Goal: Information Seeking & Learning: Check status

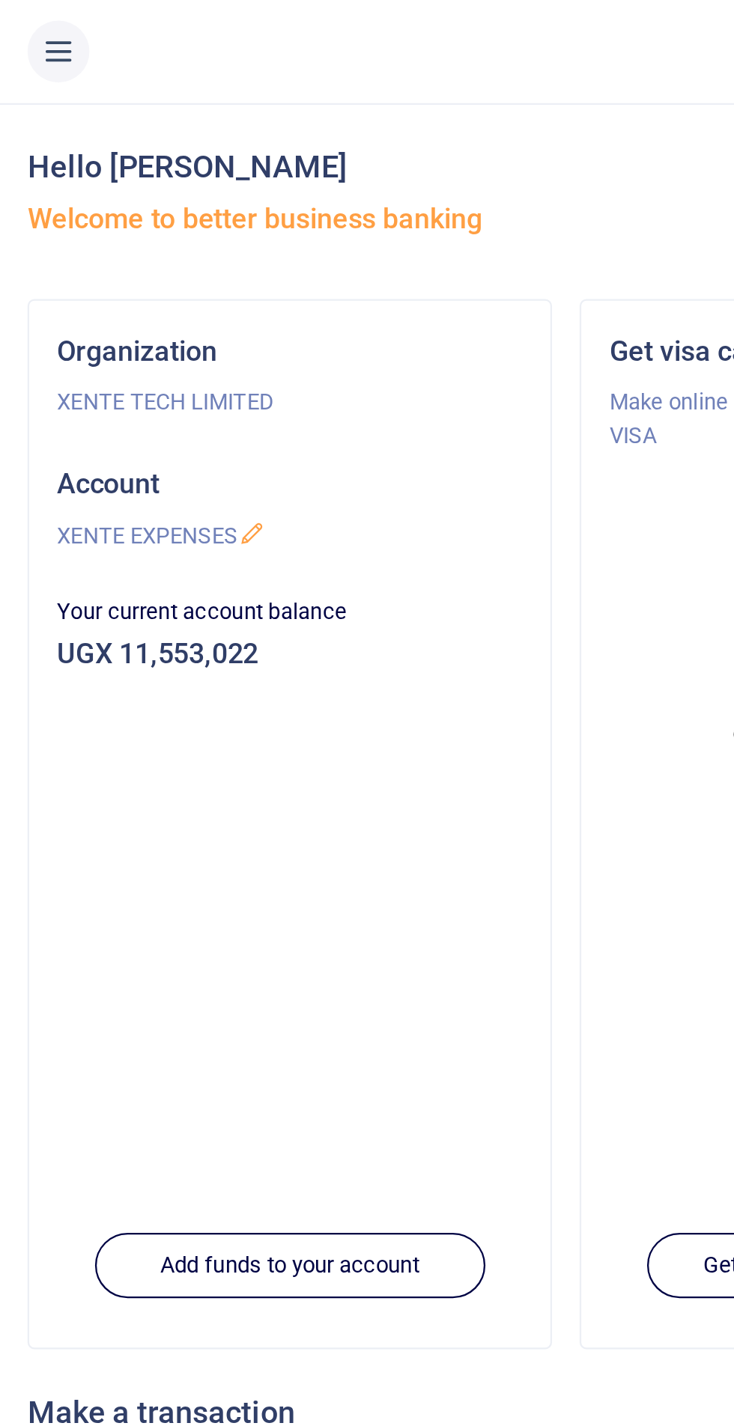
click at [13, 16] on button at bounding box center [25, 22] width 27 height 27
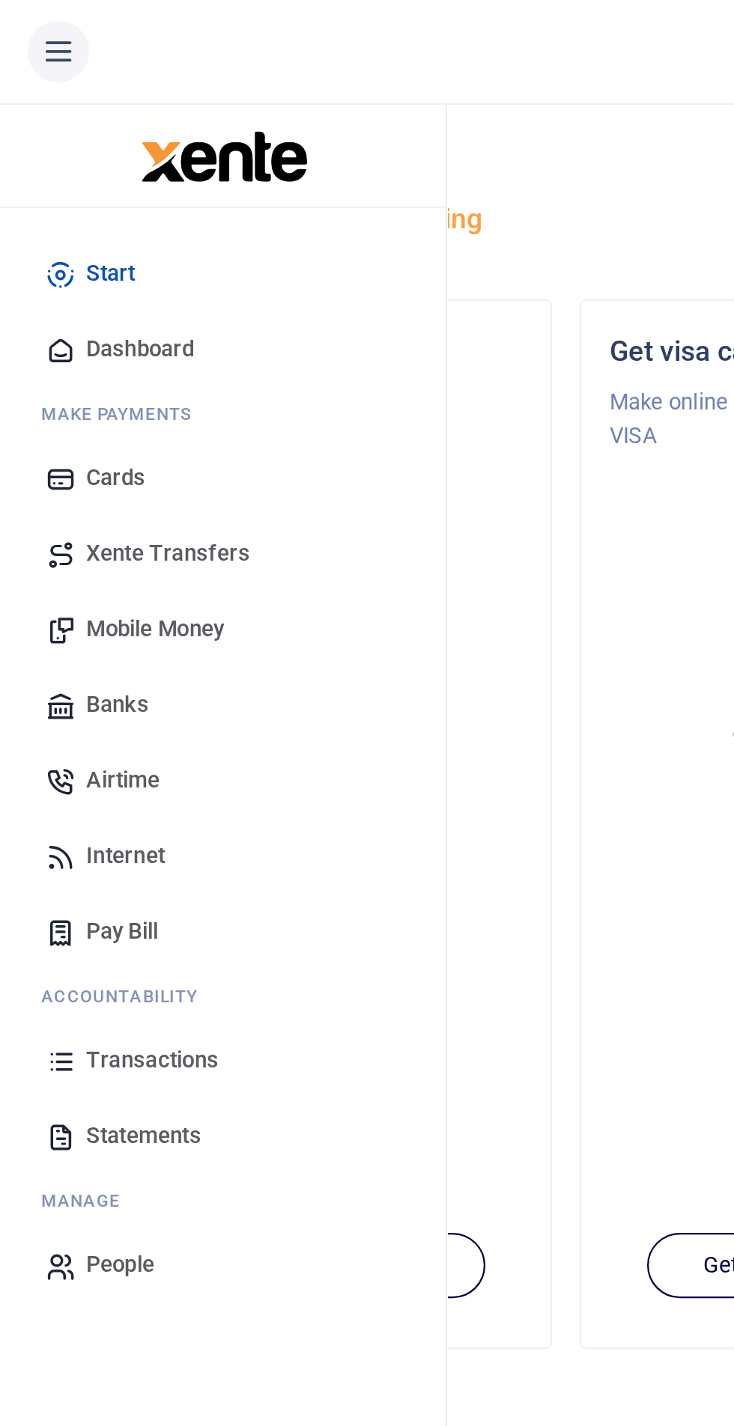
click at [91, 460] on span "Transactions" at bounding box center [66, 461] width 58 height 15
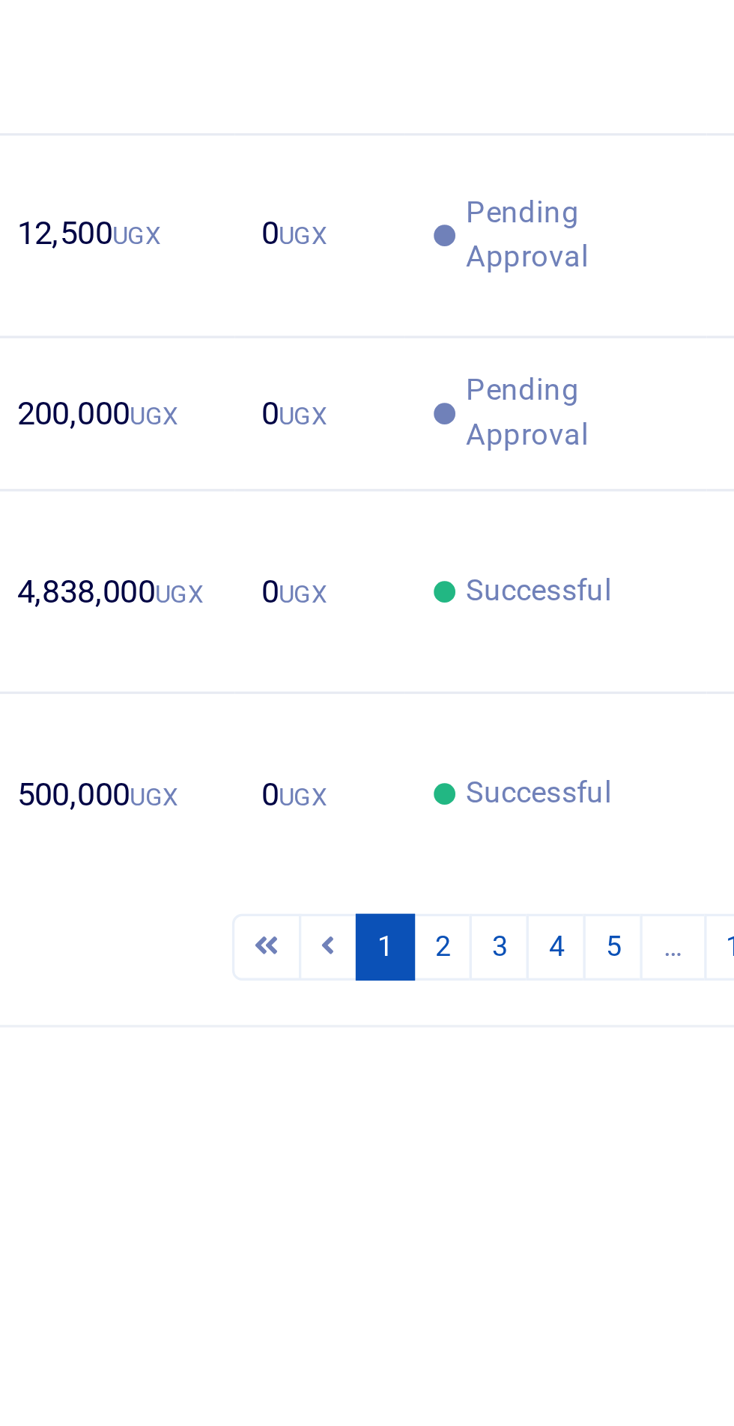
scroll to position [3, 0]
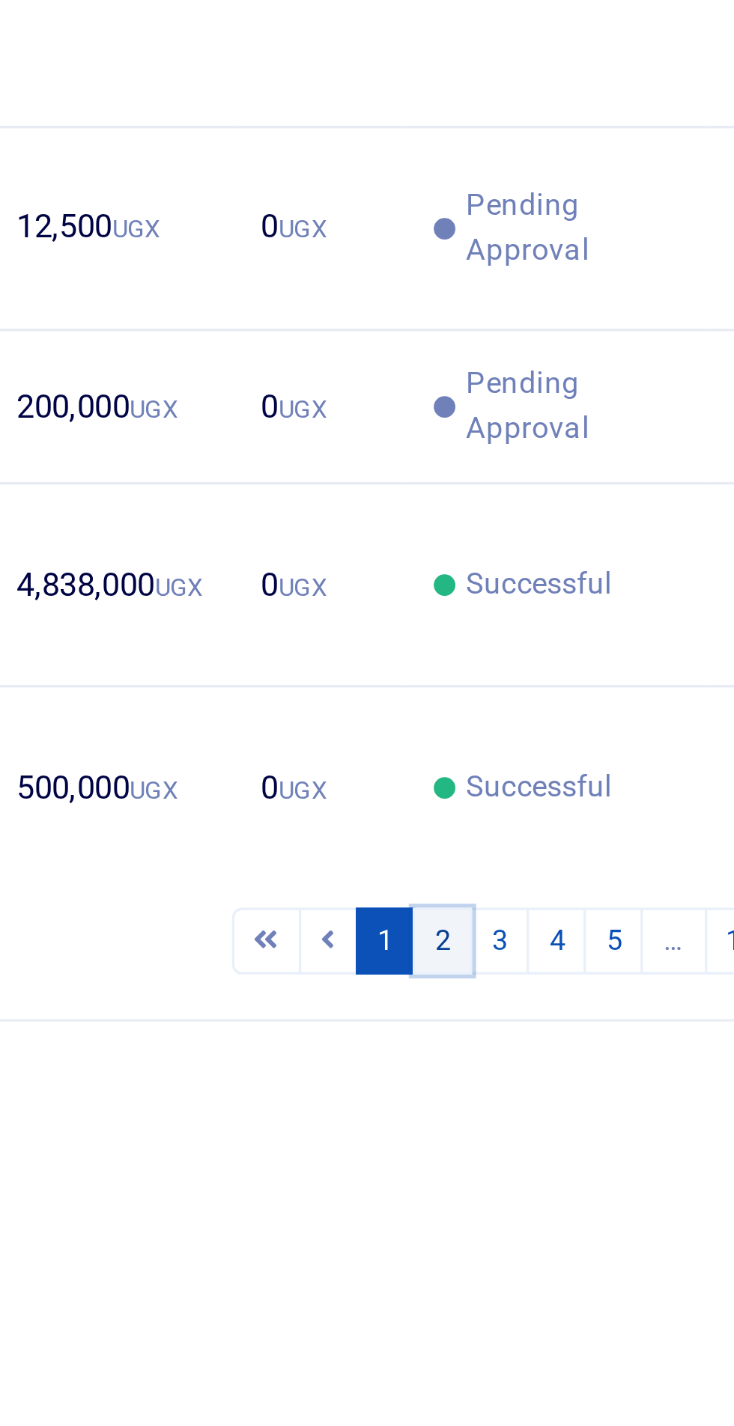
click at [578, 1020] on link "2" at bounding box center [570, 1010] width 18 height 20
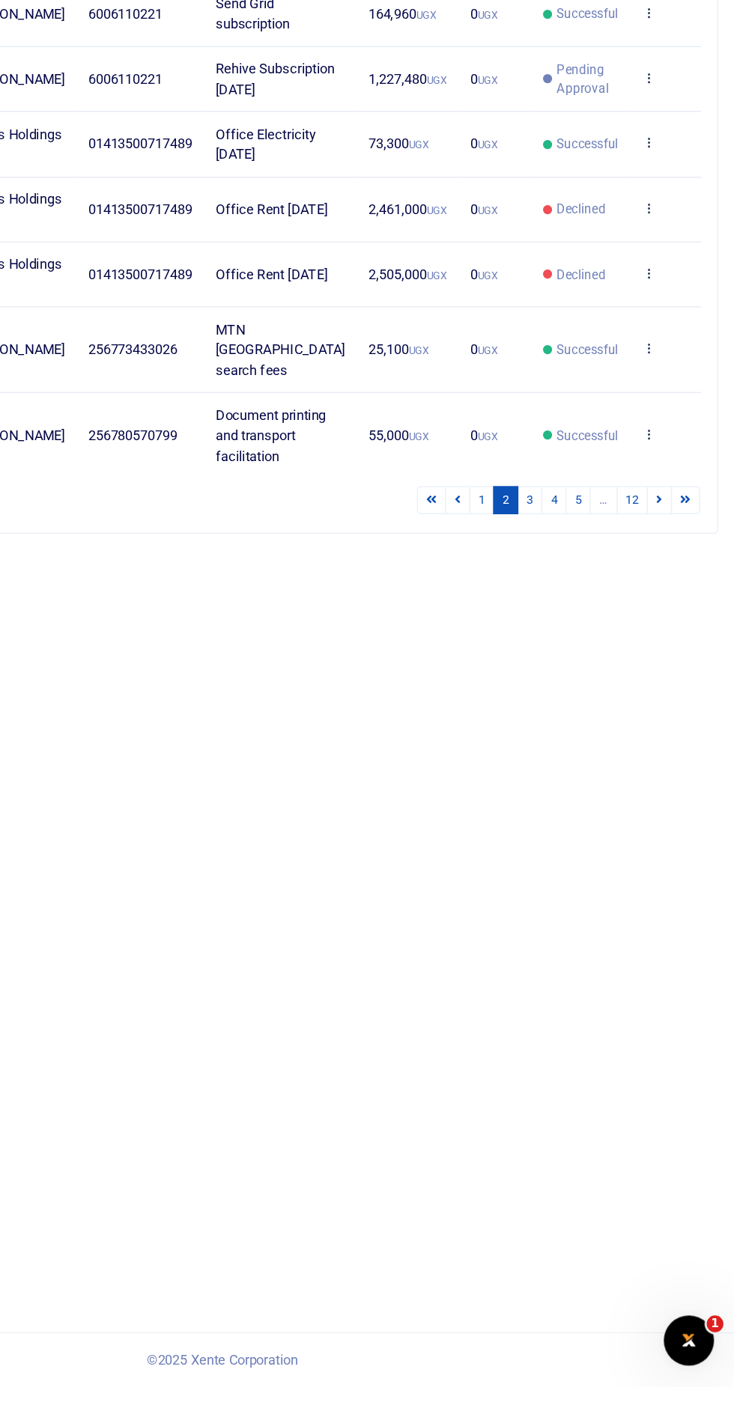
scroll to position [0, 0]
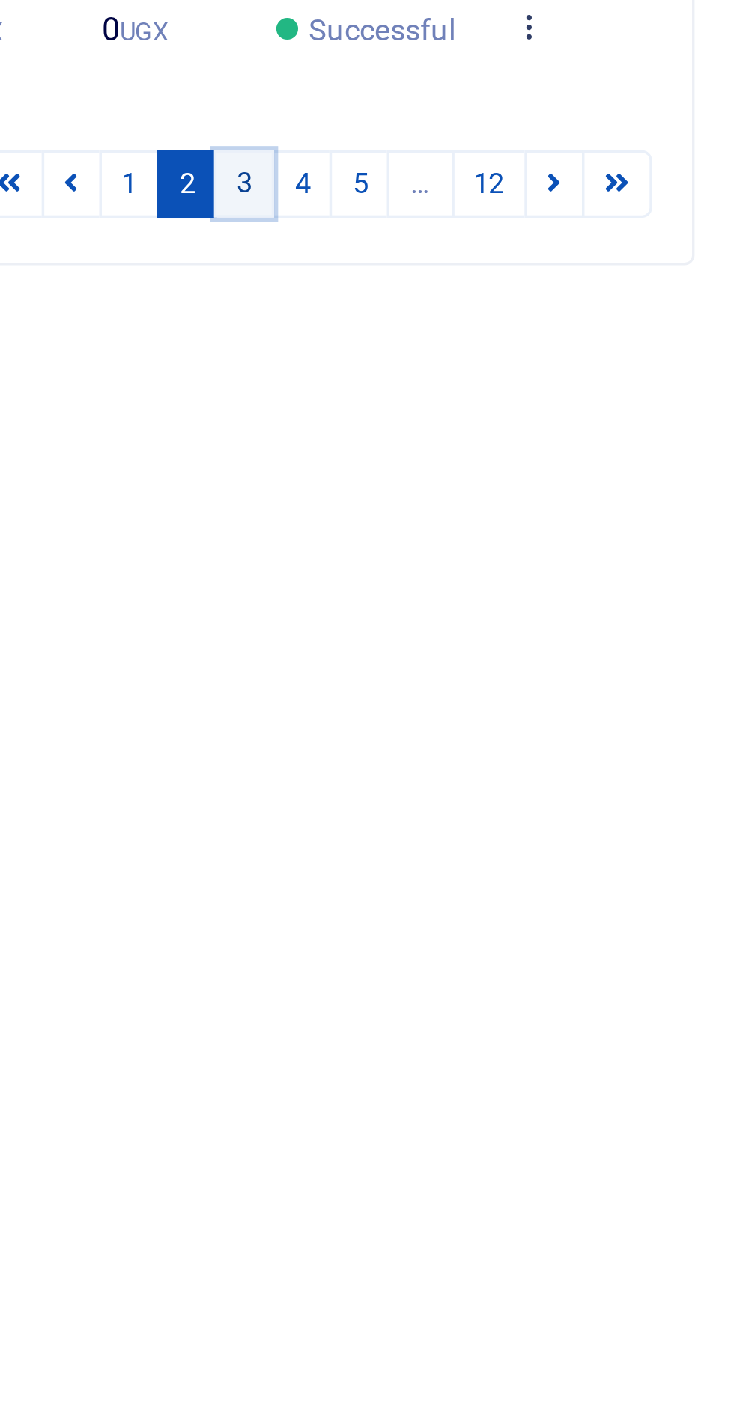
click at [587, 801] on link "3" at bounding box center [587, 791] width 18 height 20
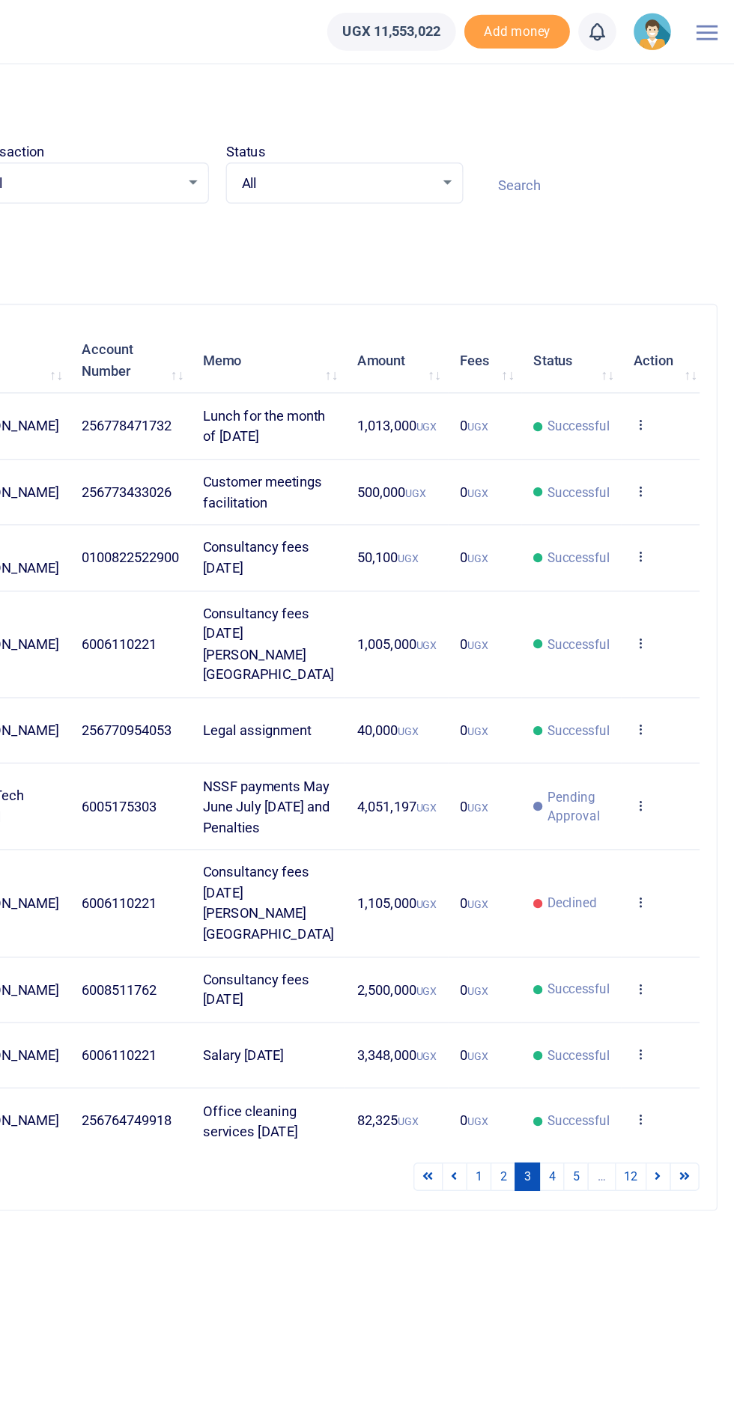
click at [628, 127] on input at bounding box center [637, 131] width 168 height 25
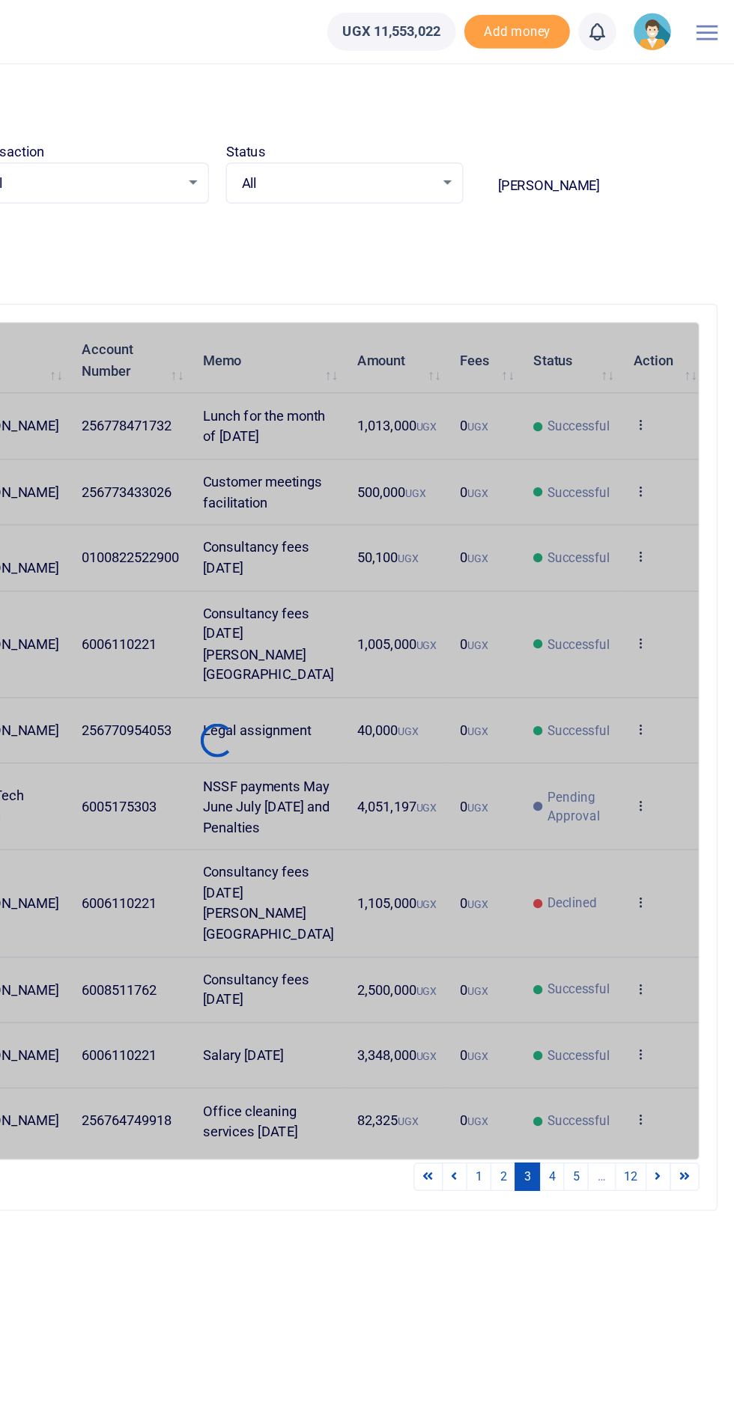
type input "[PERSON_NAME]"
click at [645, 127] on input "Francis" at bounding box center [637, 131] width 168 height 25
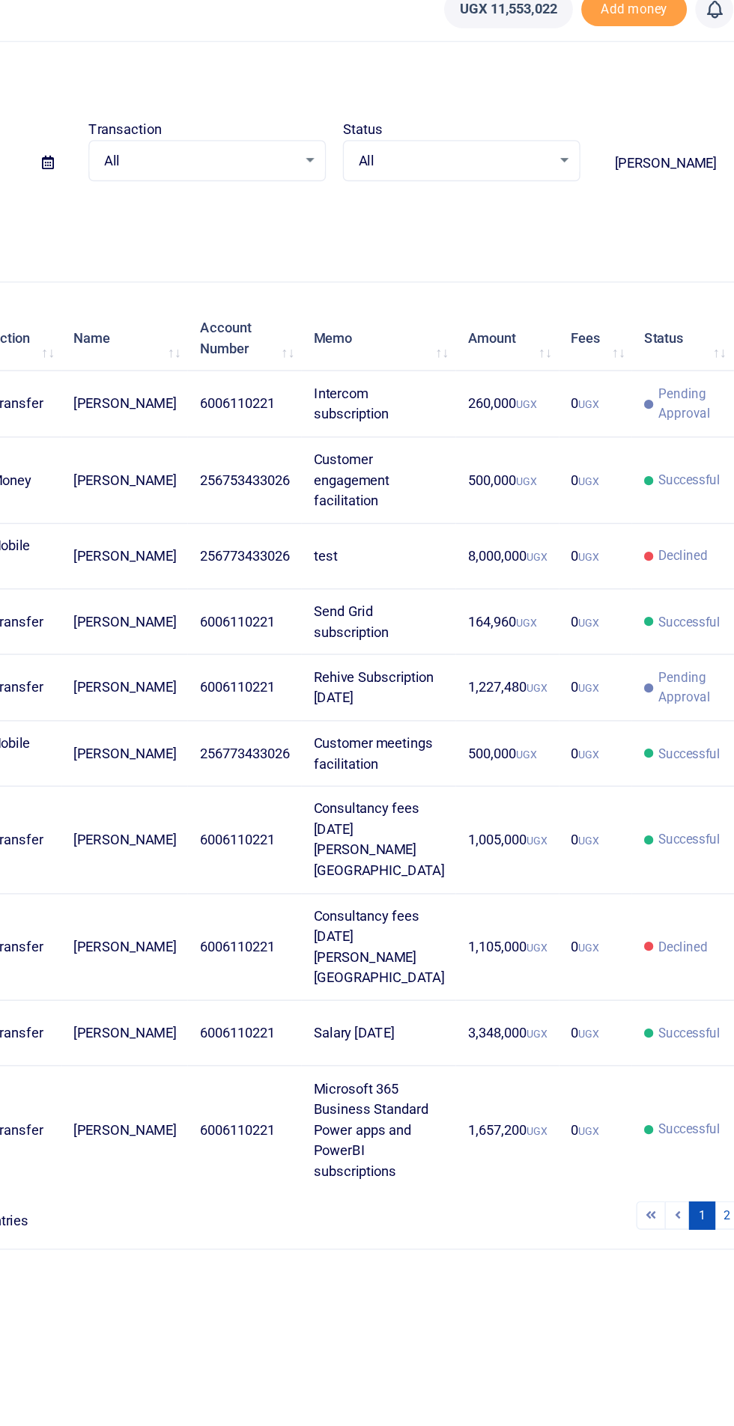
click at [595, 138] on input "Francis" at bounding box center [637, 131] width 168 height 25
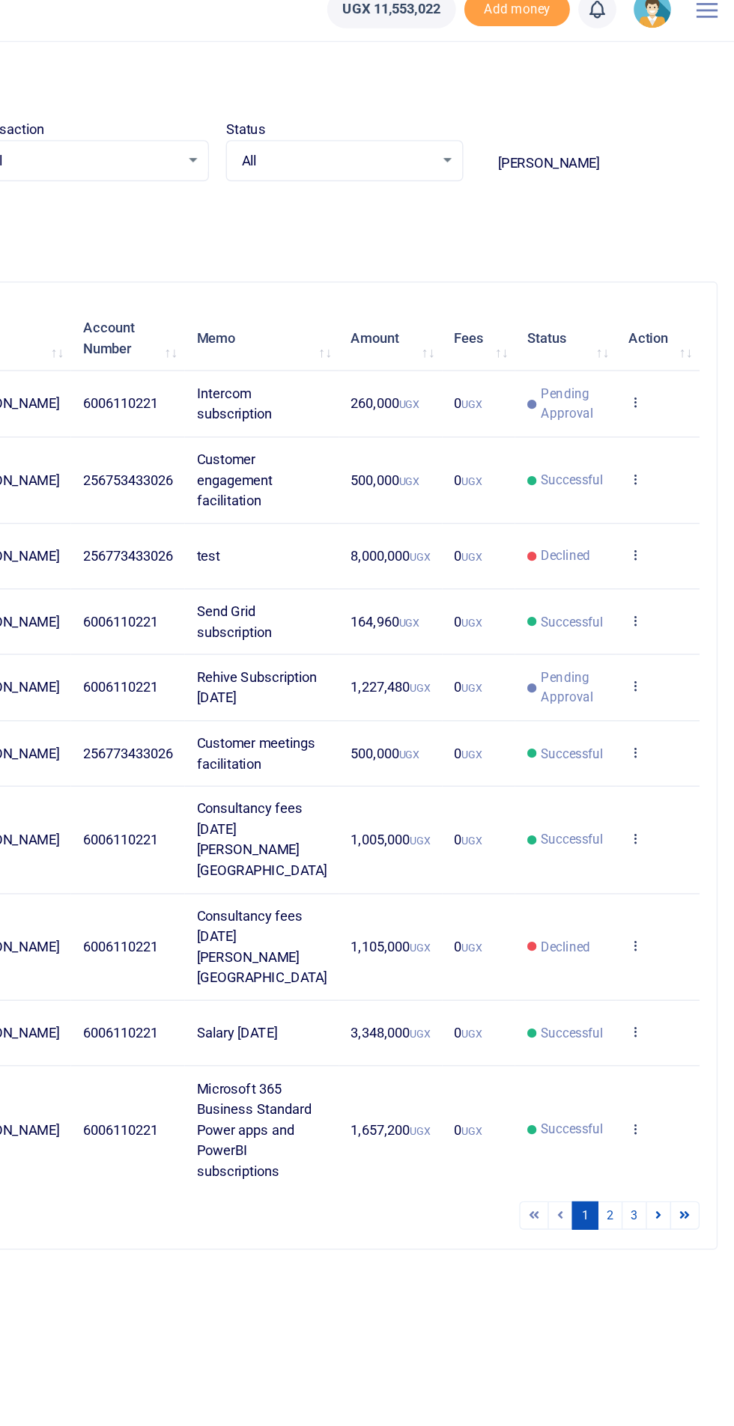
click at [597, 129] on input "Francis" at bounding box center [637, 131] width 168 height 25
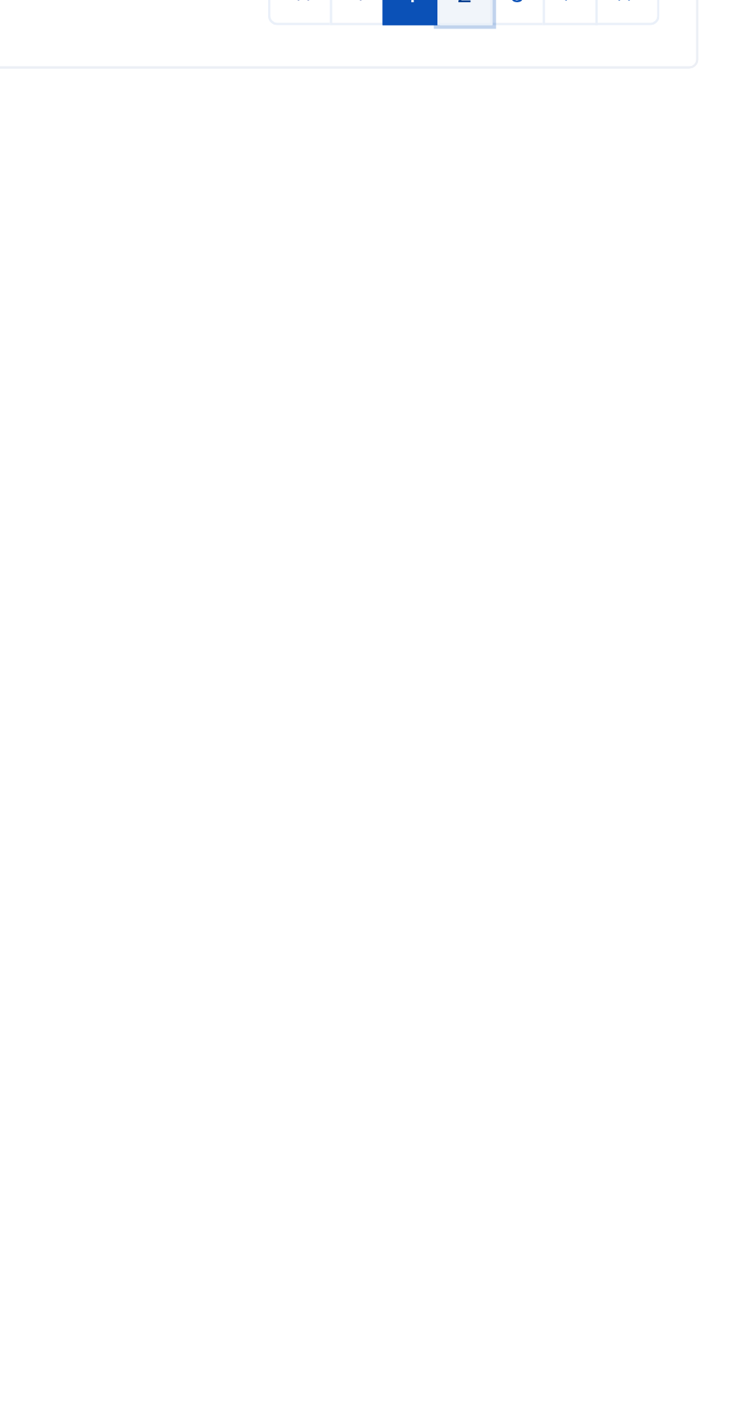
click at [645, 888] on link "2" at bounding box center [645, 878] width 18 height 20
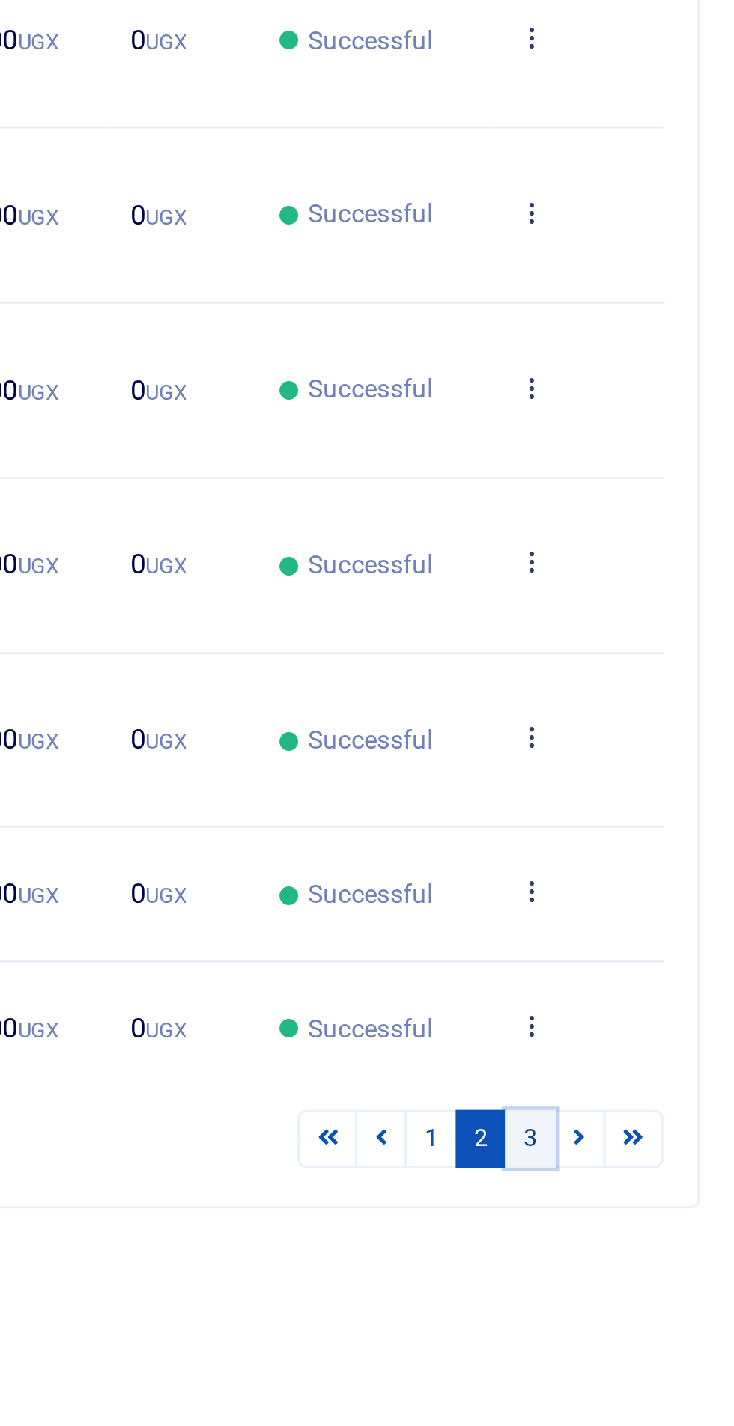
click at [664, 902] on link "3" at bounding box center [662, 907] width 18 height 20
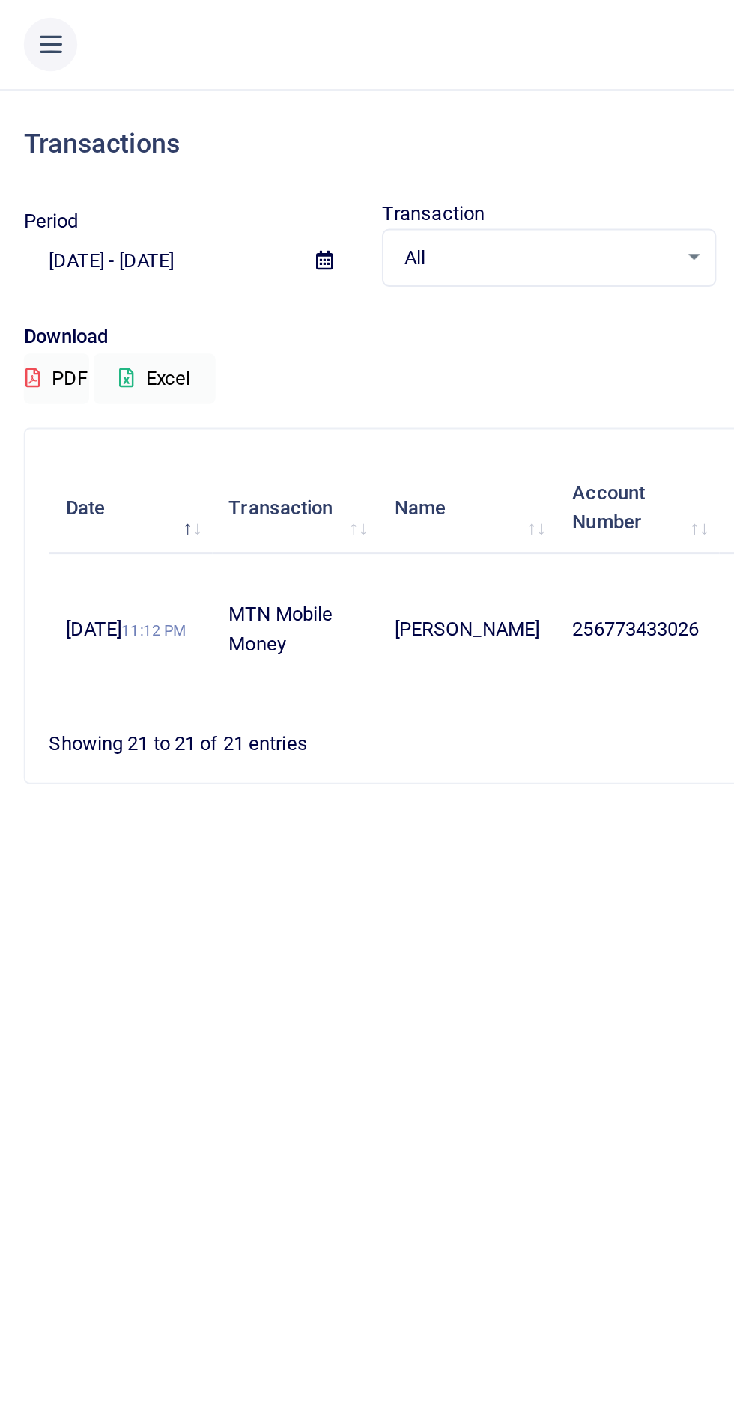
click at [163, 133] on icon at bounding box center [163, 131] width 8 height 10
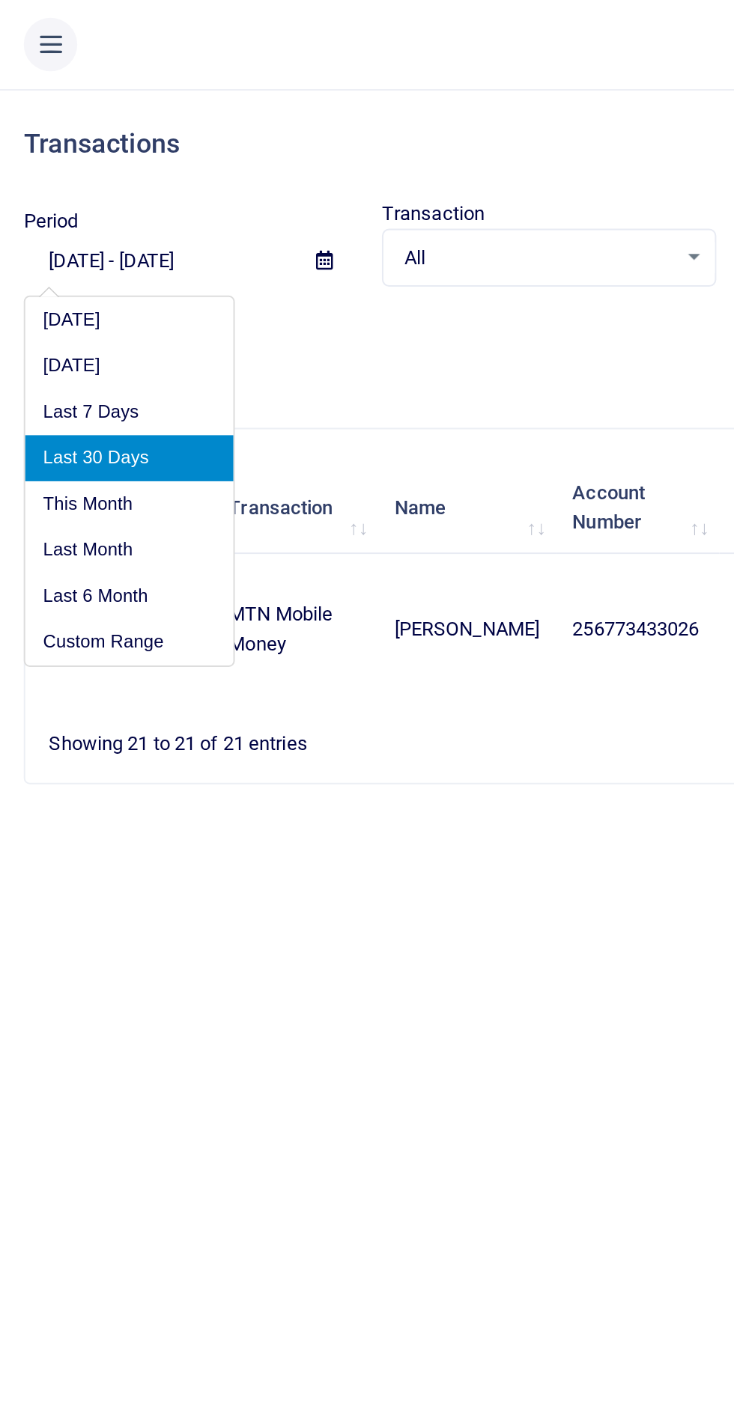
click at [57, 302] on li "Last 6 Month" at bounding box center [65, 300] width 105 height 23
type input "04/08/2025 - 10/08/2025"
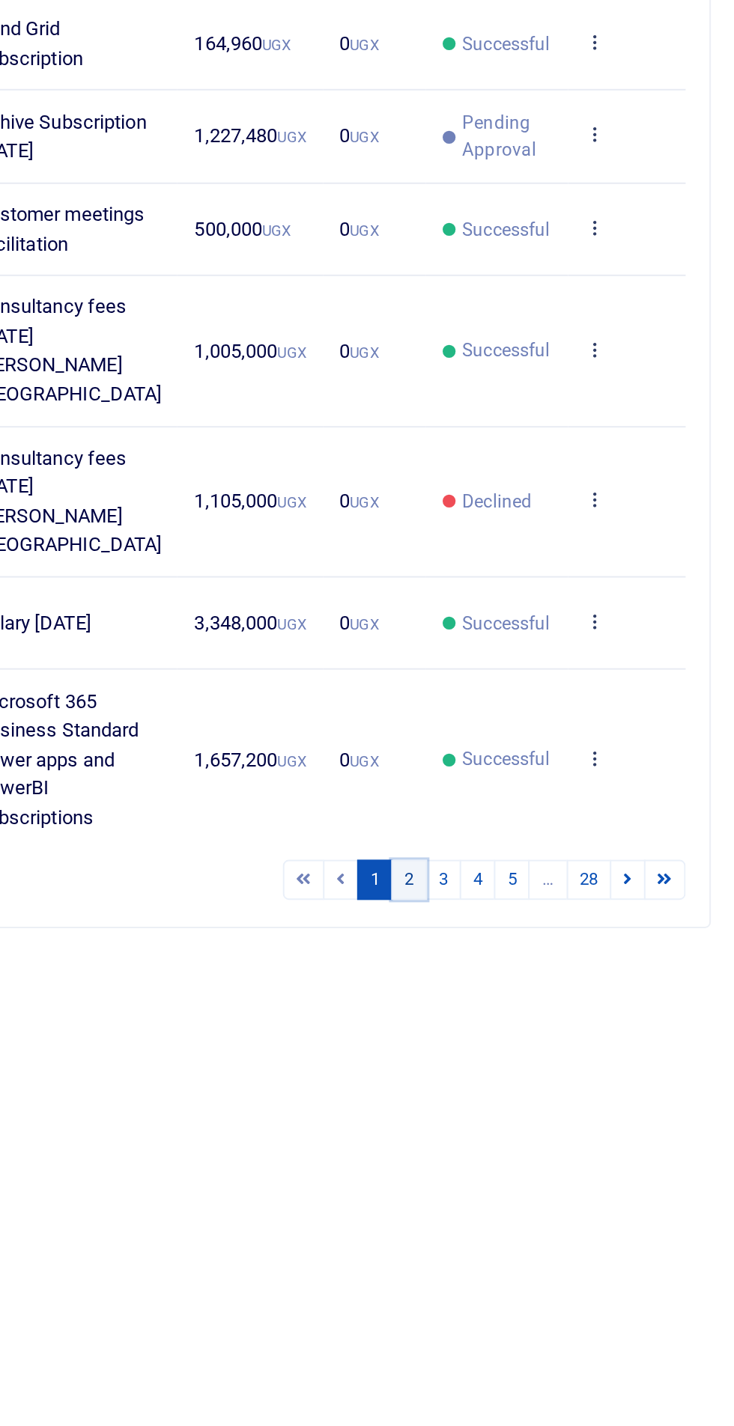
click at [575, 888] on link "2" at bounding box center [570, 878] width 18 height 20
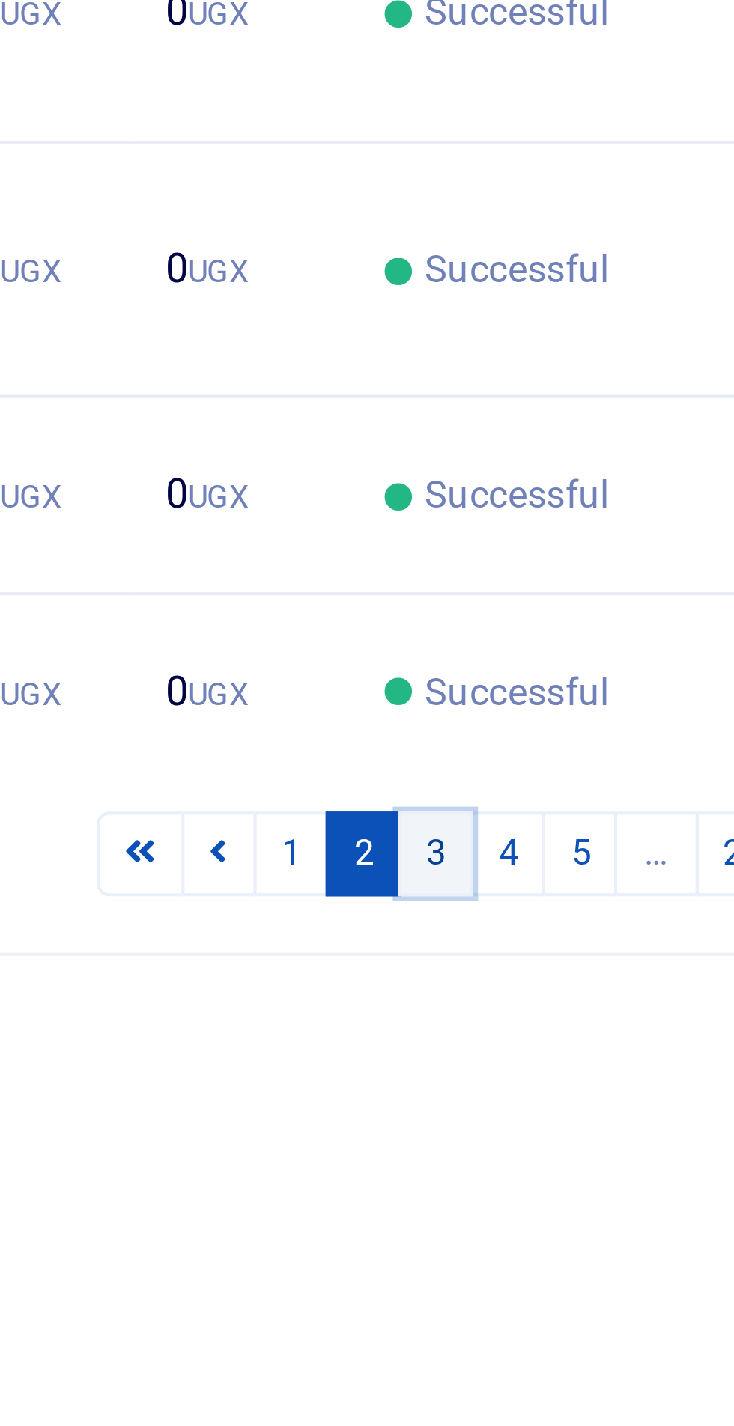
click at [590, 905] on link "3" at bounding box center [587, 907] width 18 height 20
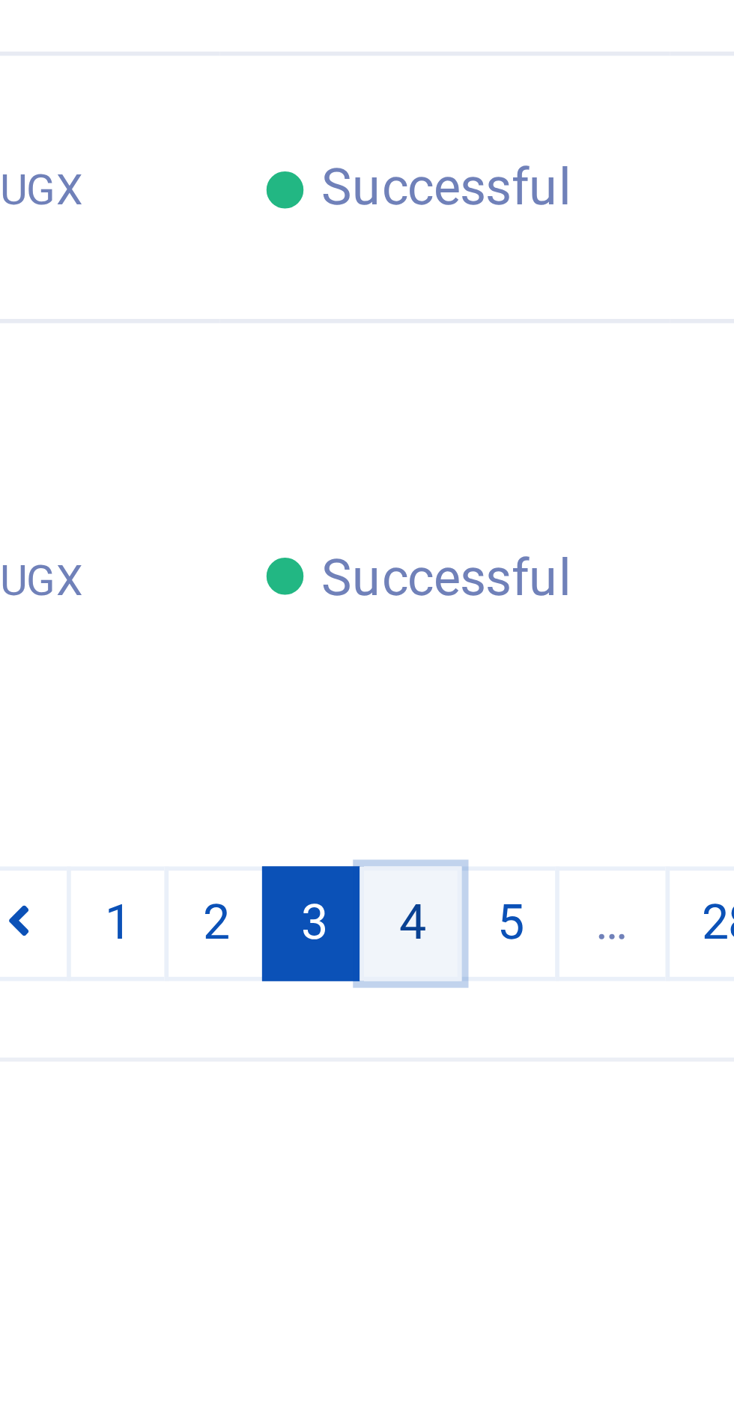
click at [608, 933] on link "4" at bounding box center [604, 922] width 18 height 20
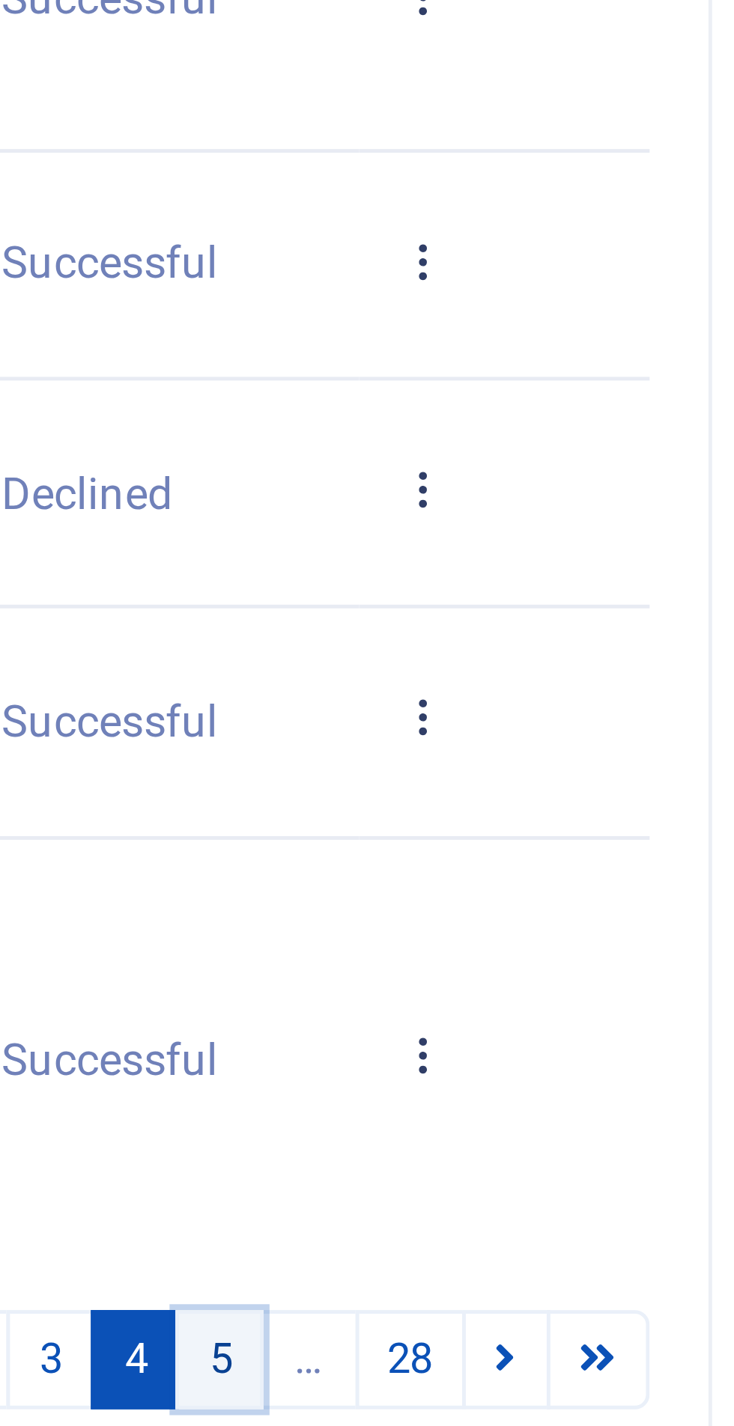
click at [626, 903] on link "5" at bounding box center [621, 893] width 18 height 20
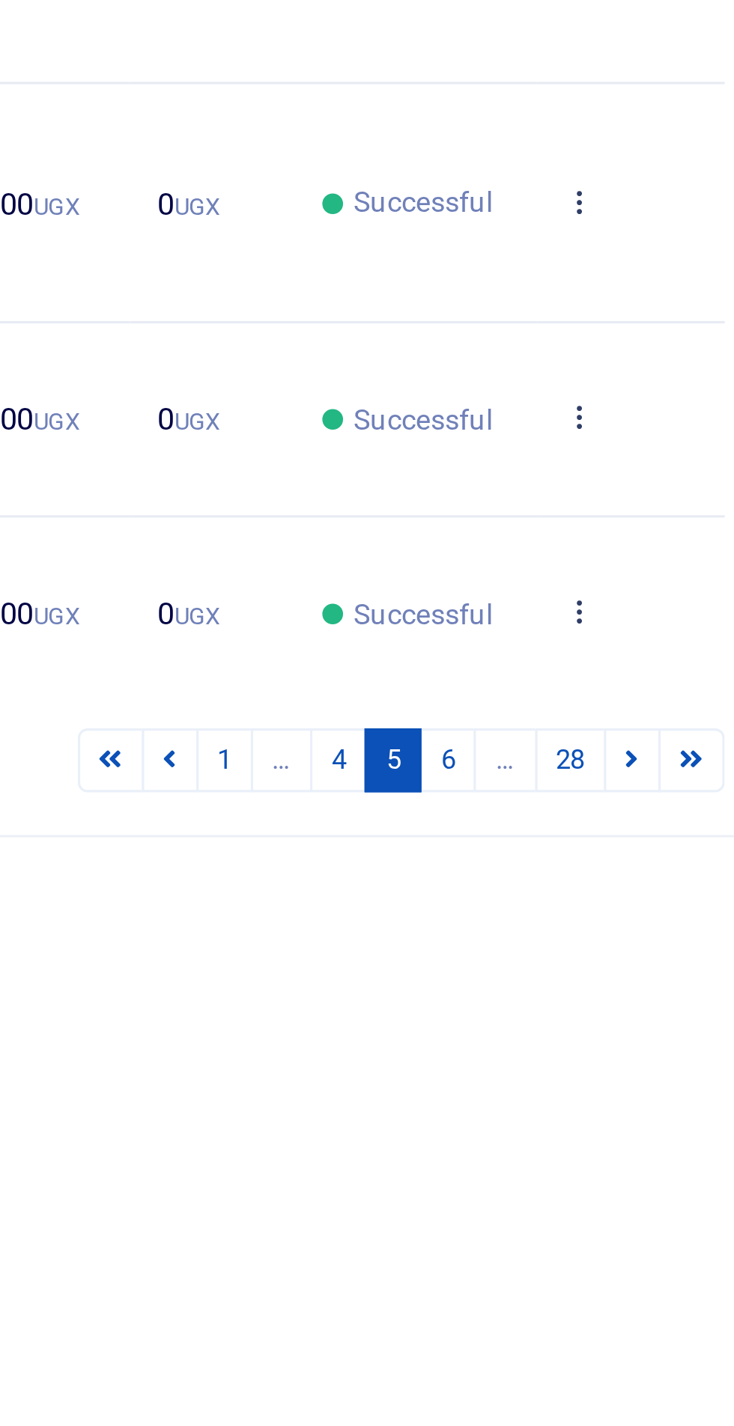
click at [620, 918] on link "6" at bounding box center [621, 907] width 18 height 20
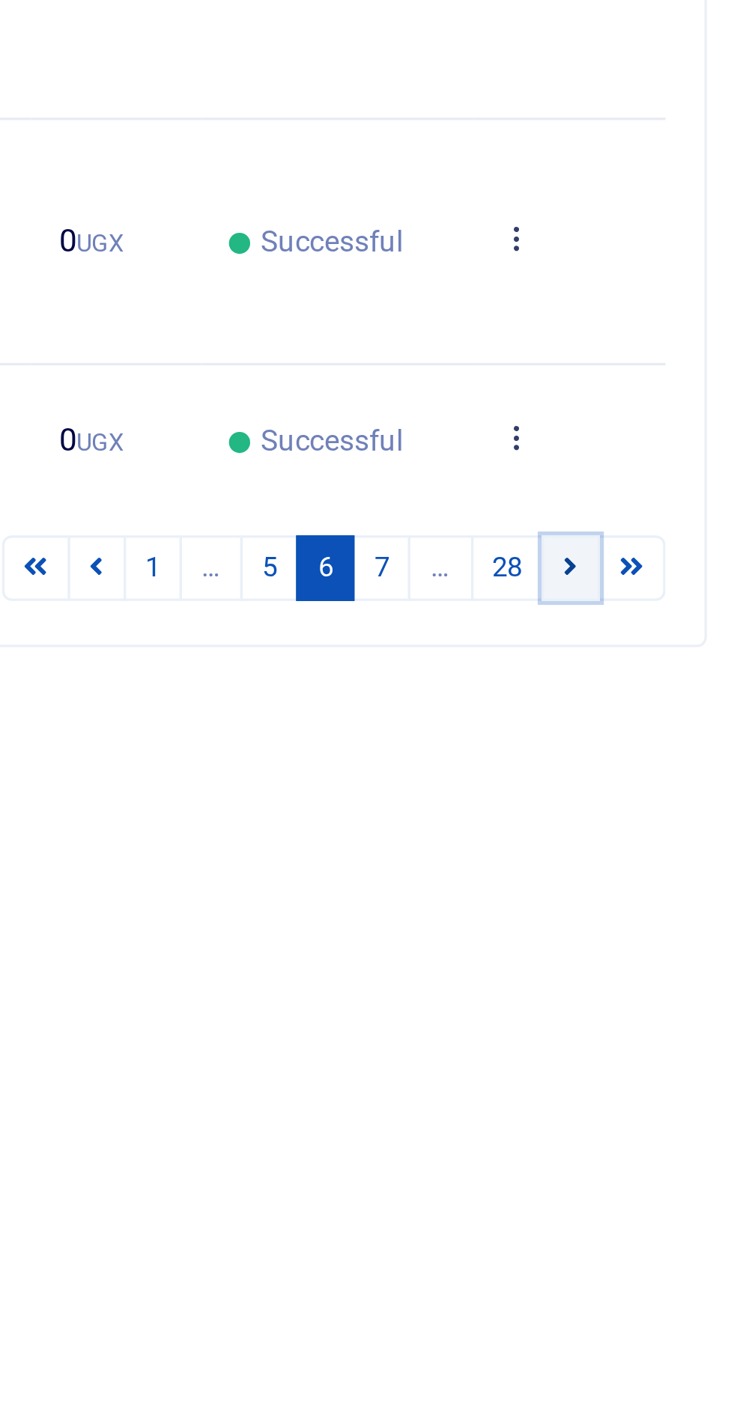
click at [674, 860] on link at bounding box center [680, 864] width 18 height 20
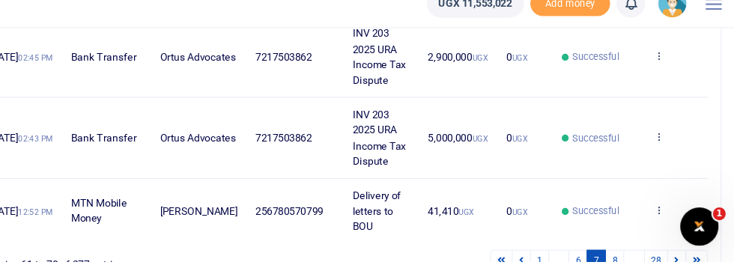
scroll to position [678, 0]
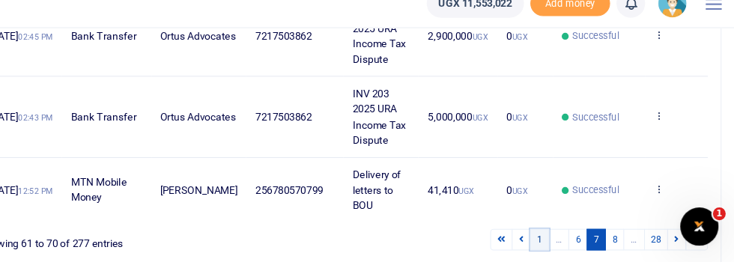
click at [554, 240] on link "1" at bounding box center [551, 244] width 18 height 20
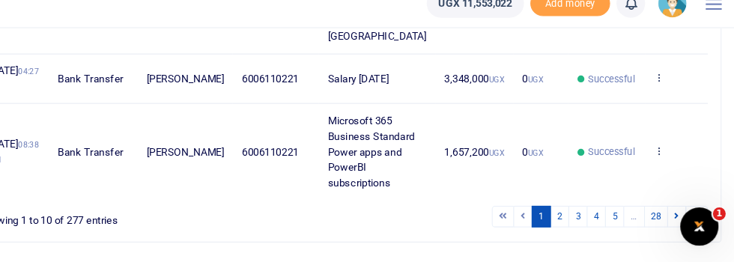
scroll to position [722, 0]
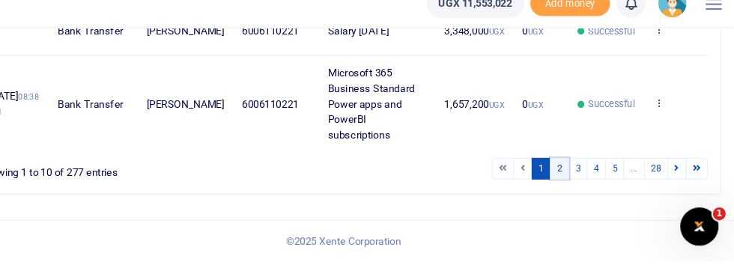
click at [573, 188] on link "2" at bounding box center [570, 178] width 18 height 20
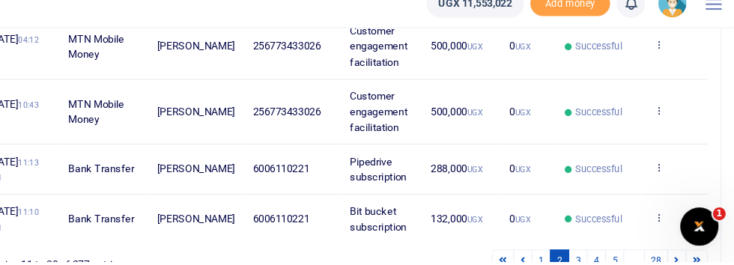
scroll to position [663, 0]
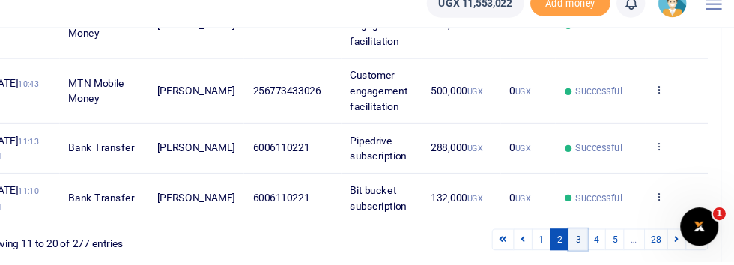
click at [591, 240] on link "3" at bounding box center [587, 244] width 18 height 20
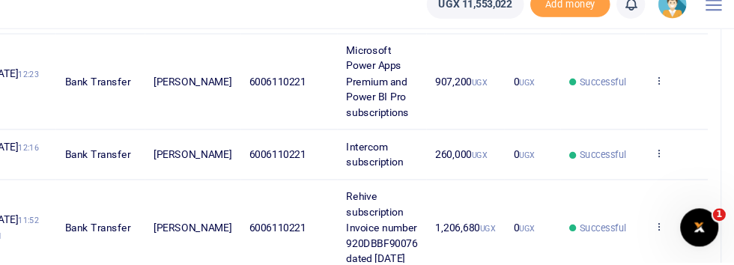
scroll to position [692, 0]
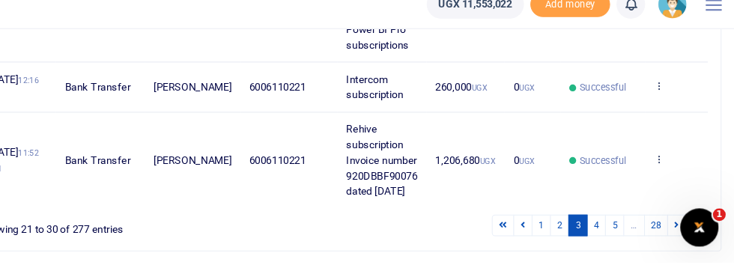
click at [596, 240] on link "3" at bounding box center [587, 230] width 18 height 20
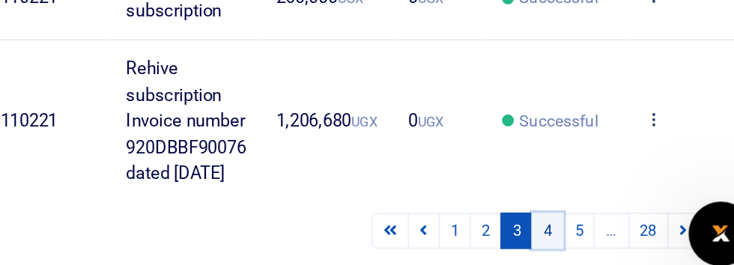
click at [606, 240] on link "4" at bounding box center [604, 230] width 18 height 20
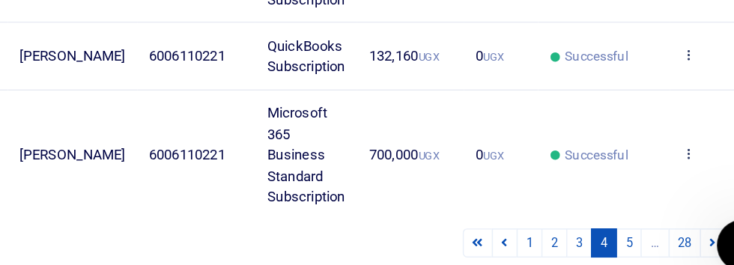
scroll to position [663, 0]
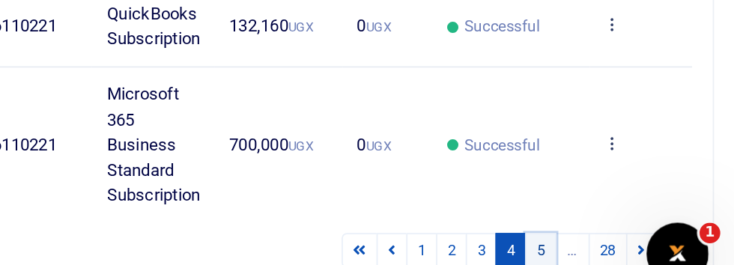
click at [622, 240] on link "5" at bounding box center [621, 230] width 18 height 20
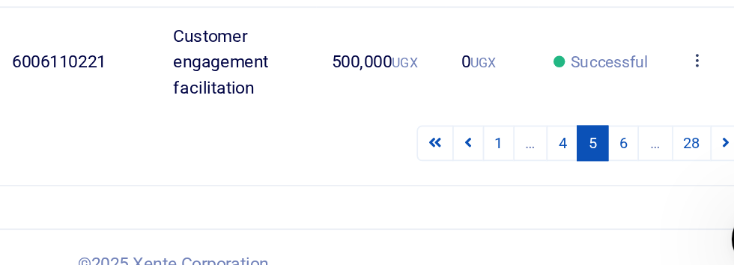
scroll to position [751, 0]
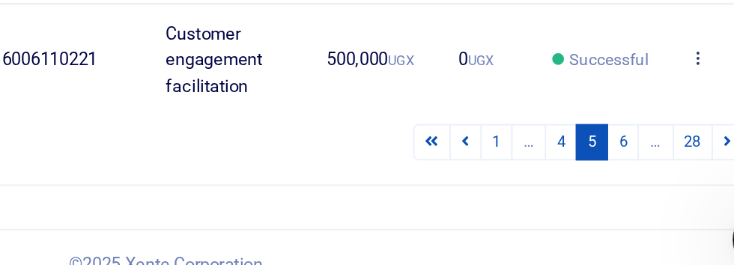
click at [623, 188] on link "6" at bounding box center [621, 178] width 18 height 20
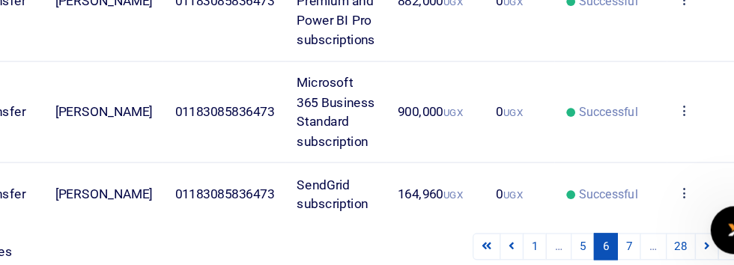
scroll to position [620, 0]
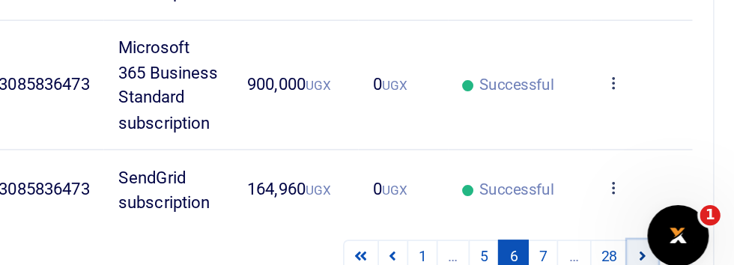
click at [678, 241] on icon at bounding box center [679, 244] width 4 height 8
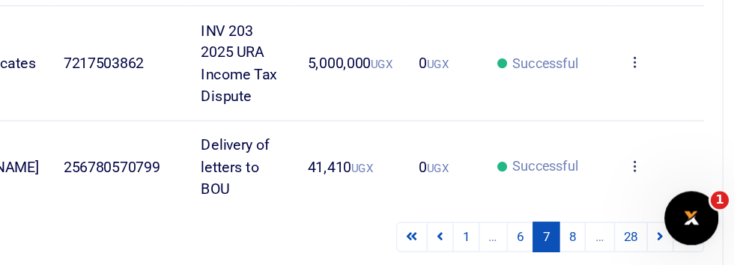
scroll to position [678, 0]
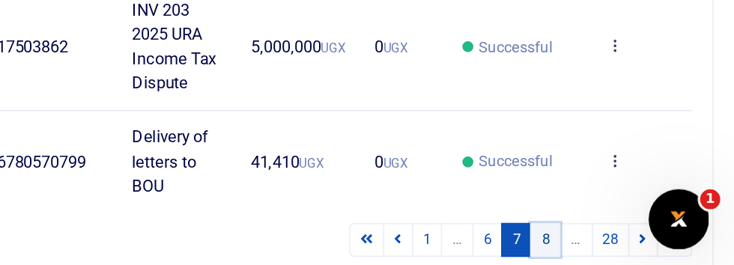
click at [623, 240] on link "8" at bounding box center [621, 244] width 18 height 20
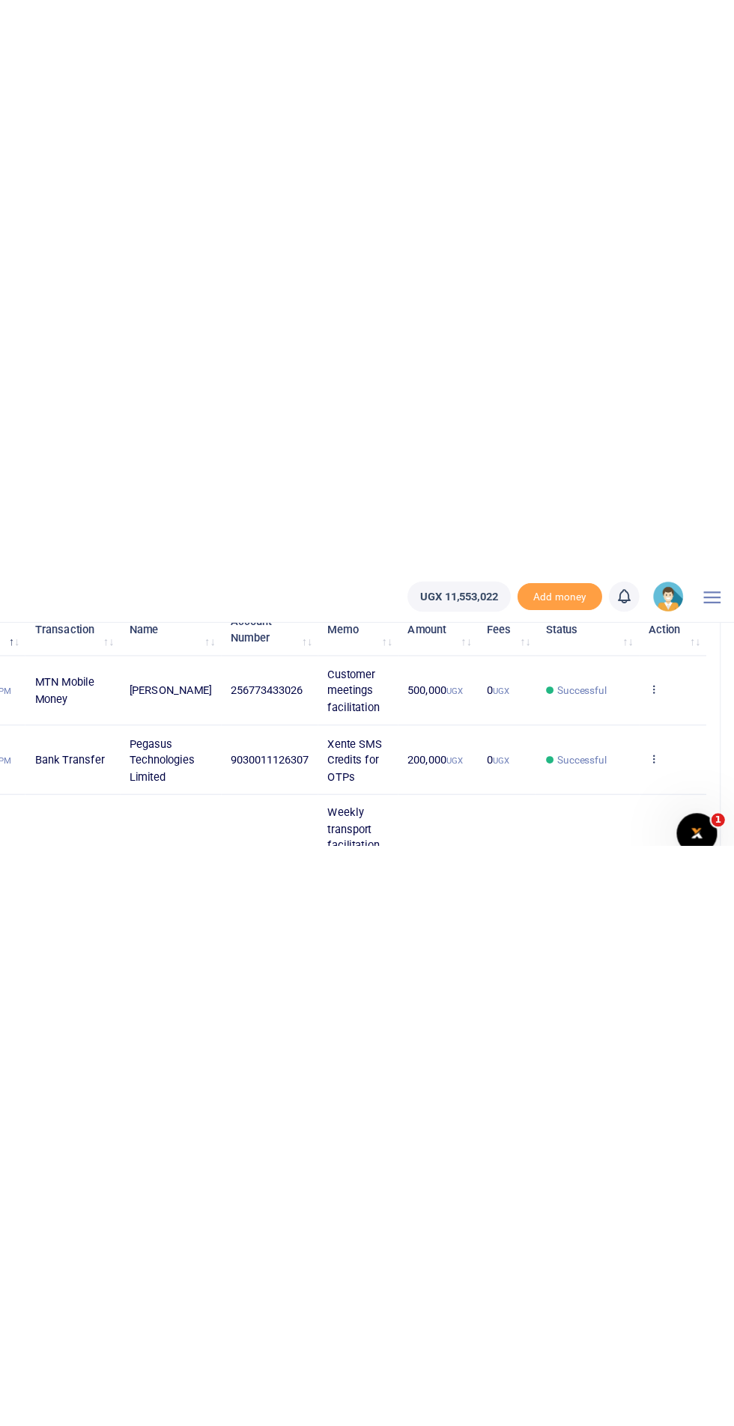
scroll to position [0, 0]
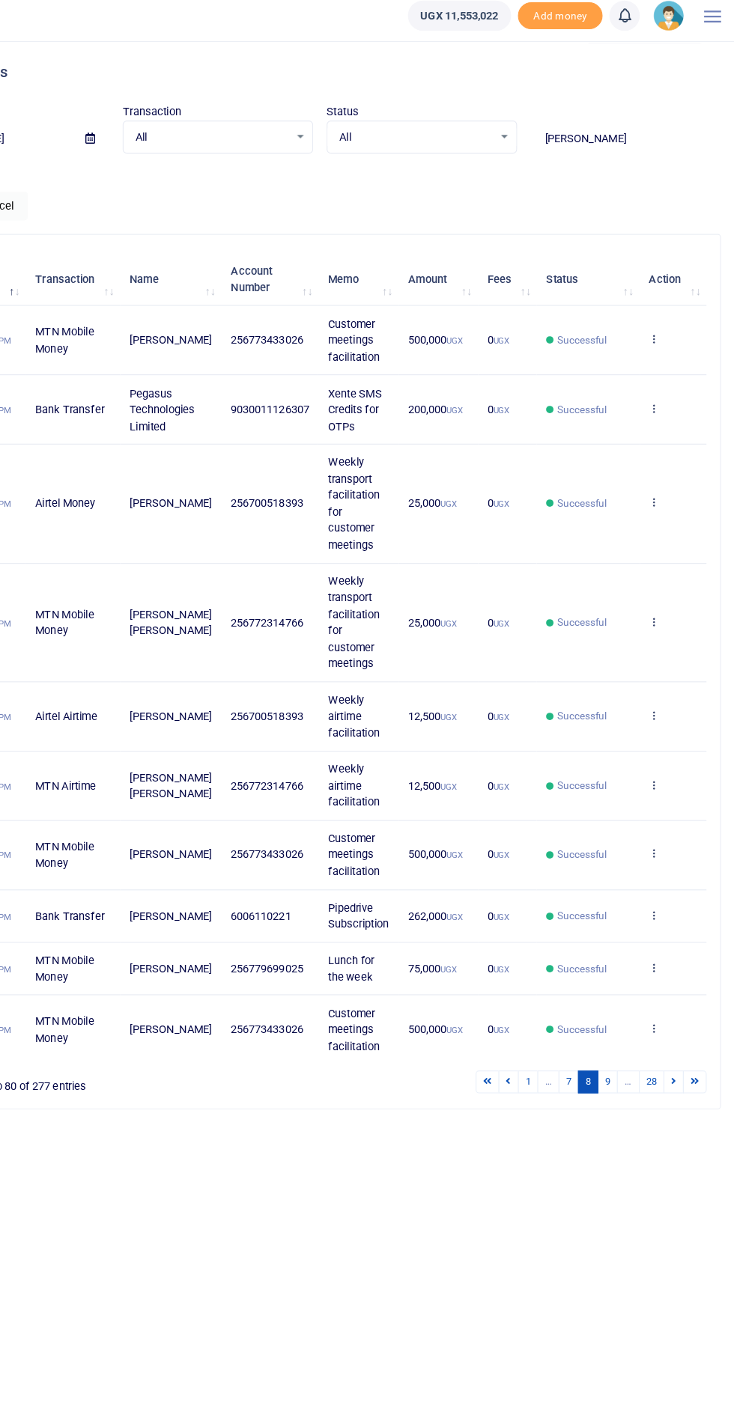
click at [642, 131] on input "Francis" at bounding box center [637, 131] width 168 height 25
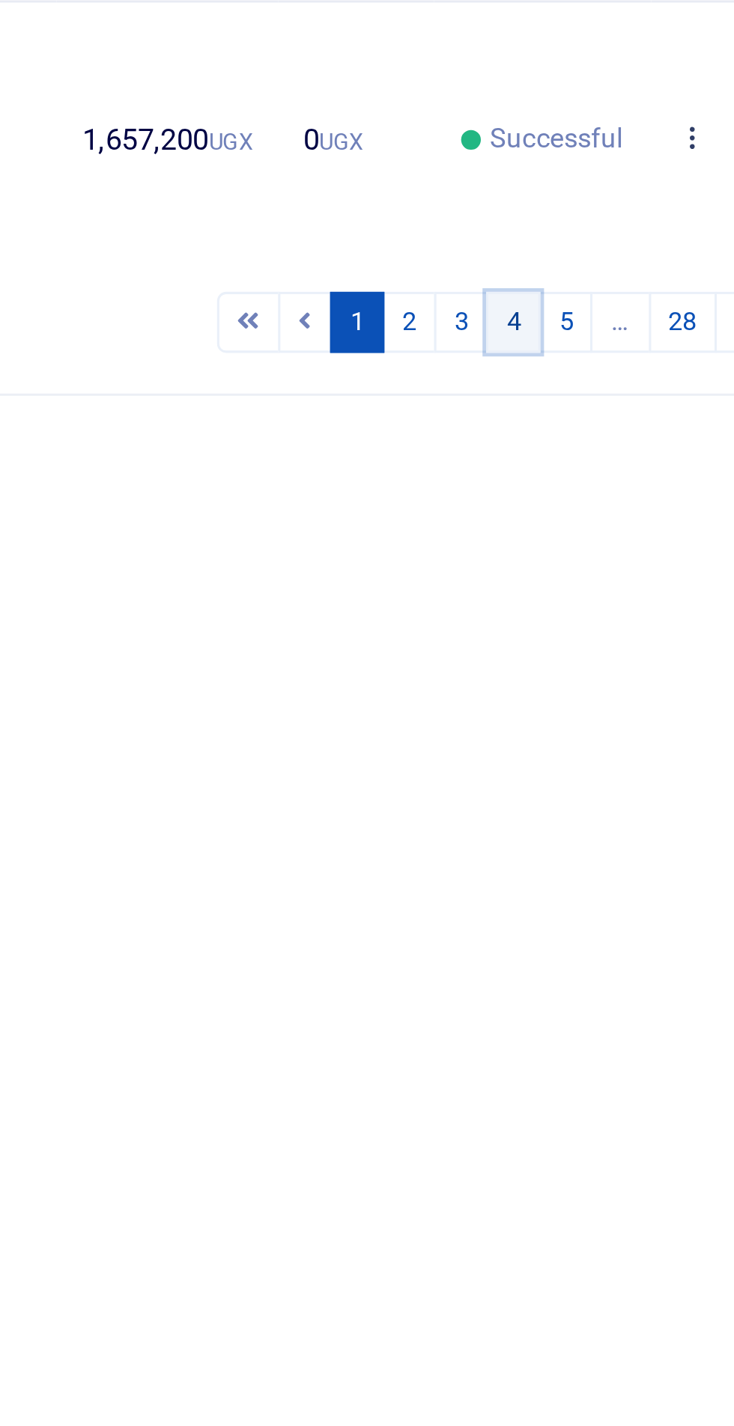
click at [606, 888] on link "4" at bounding box center [604, 878] width 18 height 20
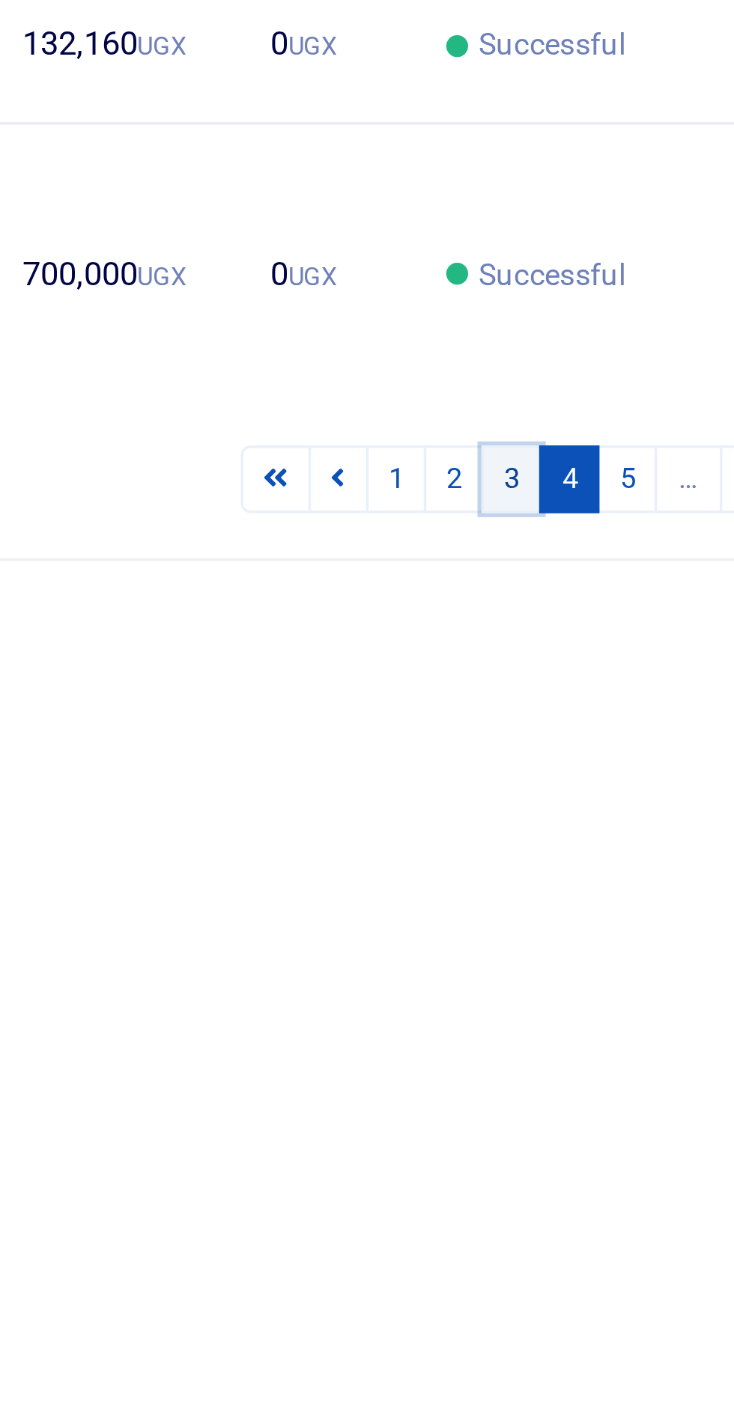
click at [591, 903] on link "3" at bounding box center [587, 893] width 18 height 20
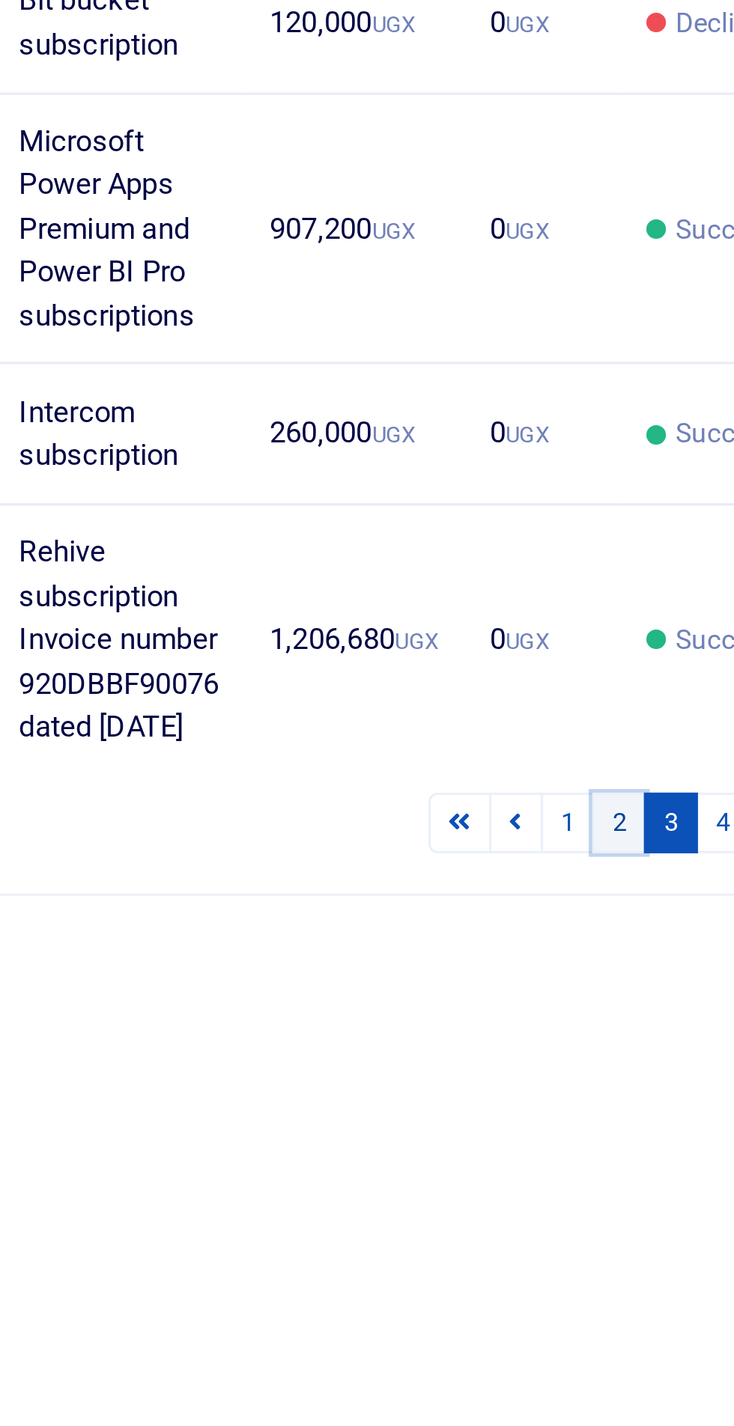
click at [574, 933] on link "2" at bounding box center [570, 922] width 18 height 20
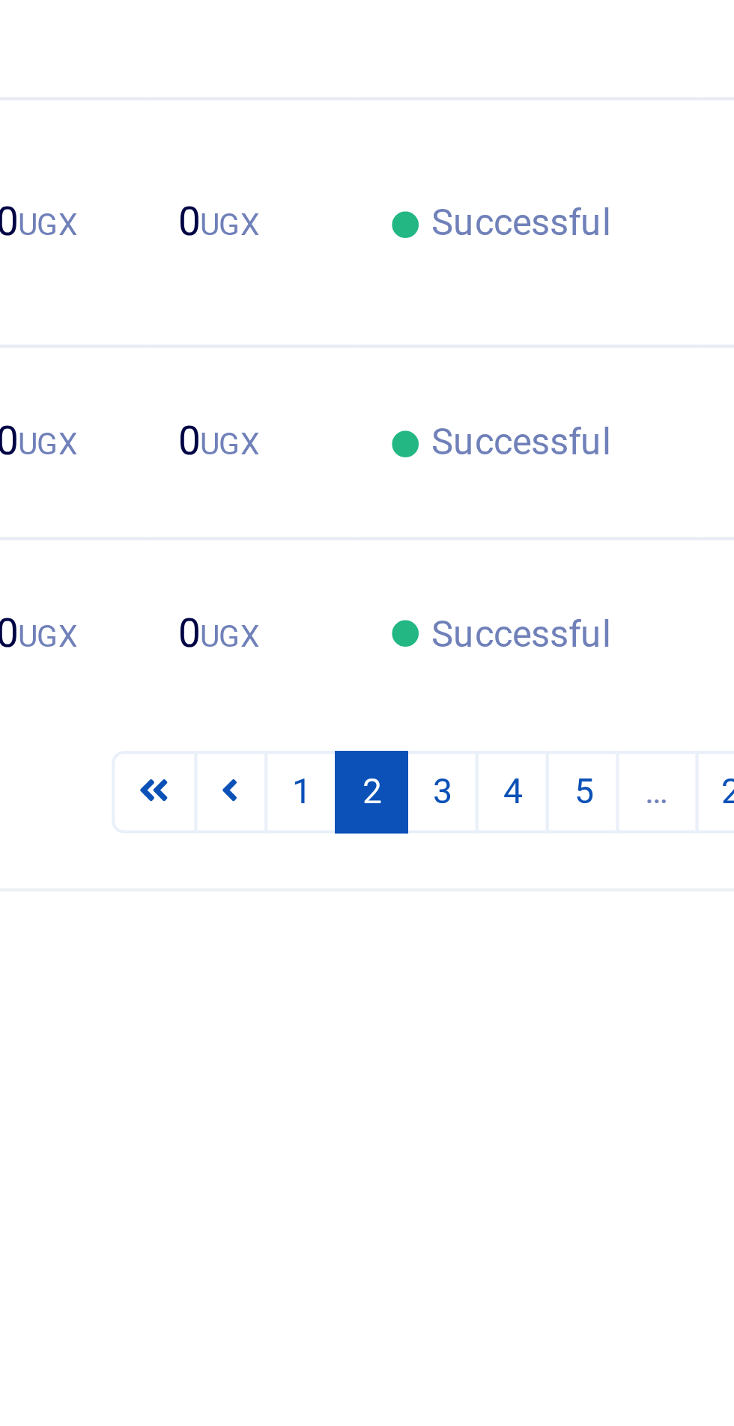
scroll to position [43, 0]
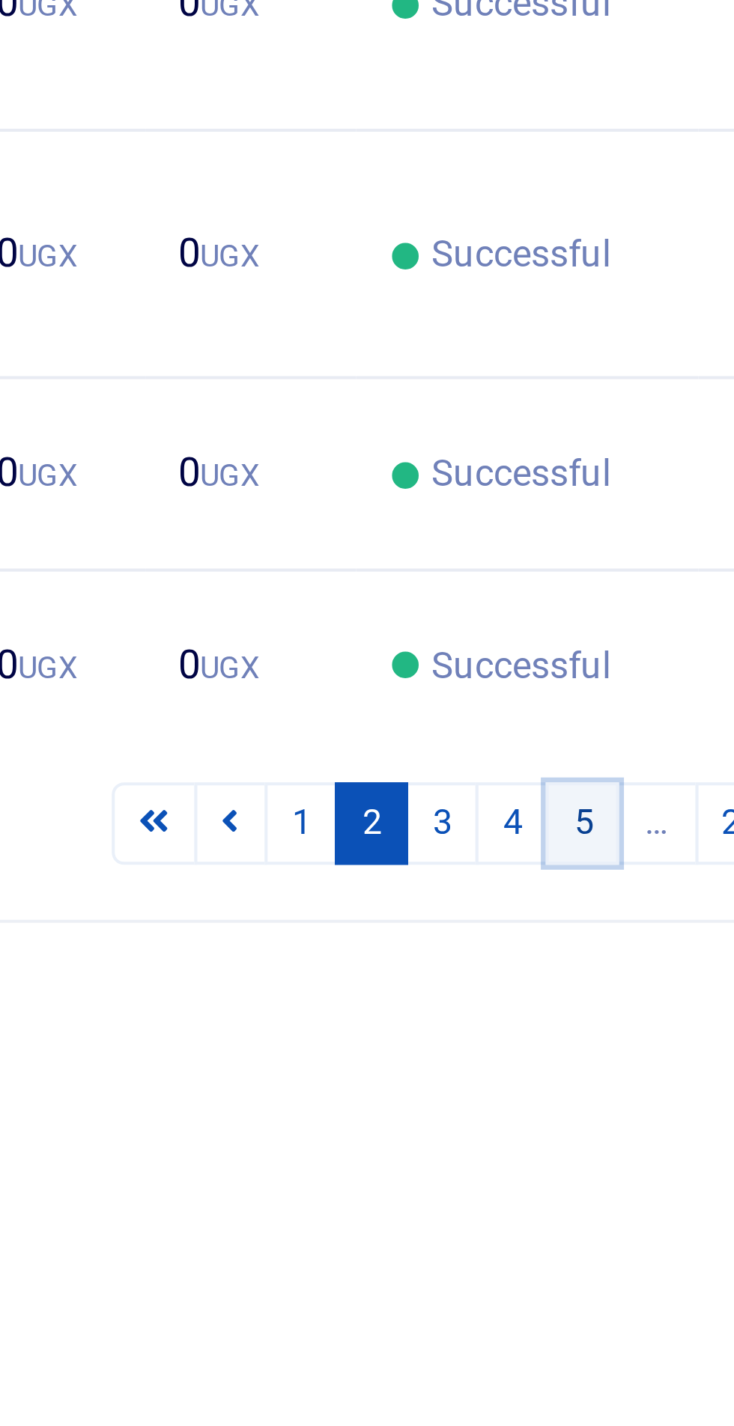
click at [623, 897] on link "5" at bounding box center [621, 907] width 18 height 20
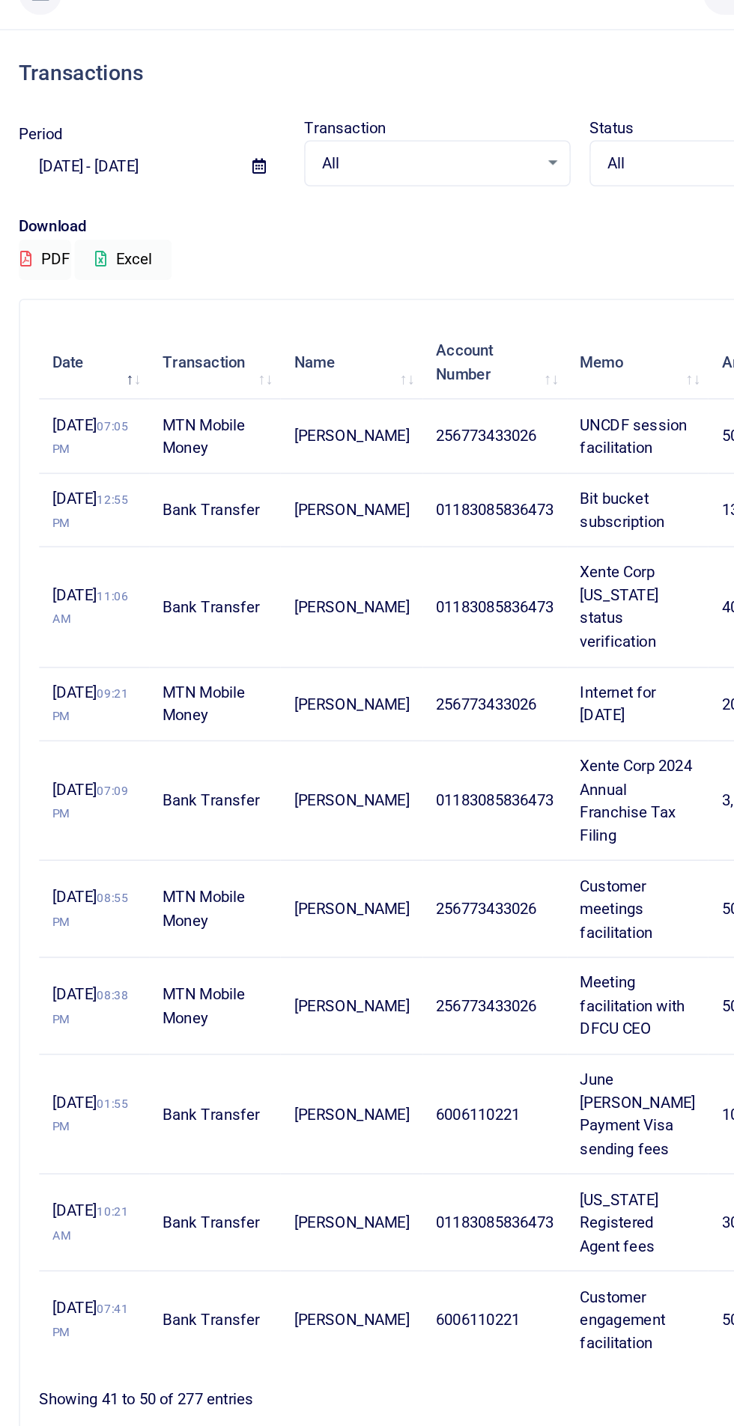
scroll to position [0, 0]
